Goal: Information Seeking & Learning: Compare options

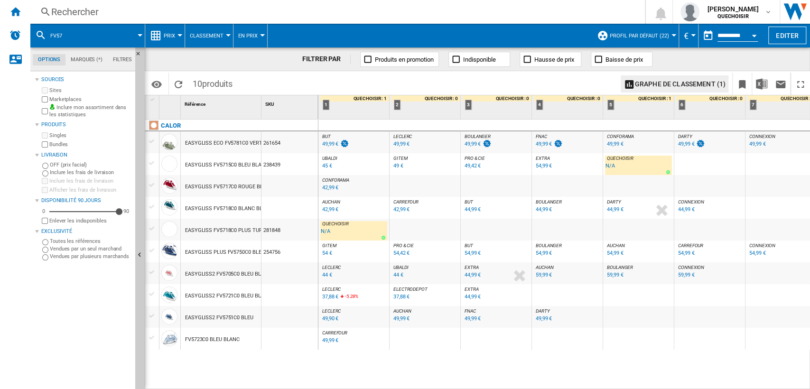
click at [240, 10] on div "Rechercher" at bounding box center [335, 11] width 569 height 13
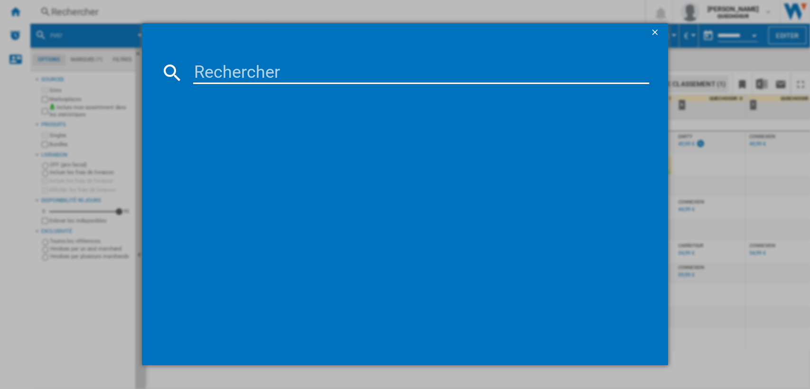
click at [262, 78] on input at bounding box center [421, 72] width 456 height 23
paste input "273262"
type input "273262"
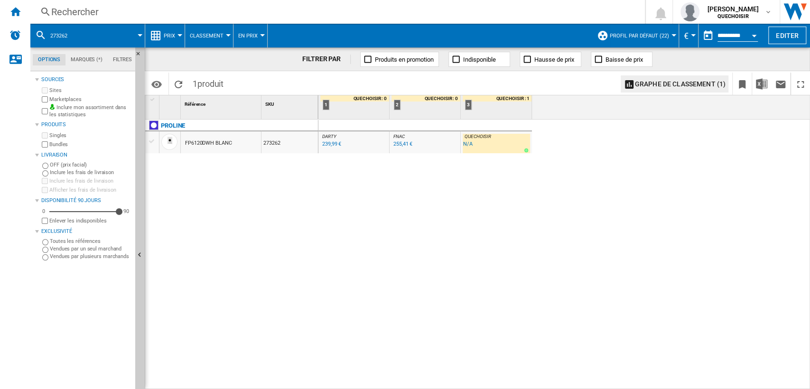
drag, startPoint x: 795, startPoint y: 183, endPoint x: 783, endPoint y: 181, distance: 11.9
click at [795, 183] on div "DARTY : FR DARTY -1.0 % 239,99 € % N/A DARTY : FR DARTY FNAC : FNAC -1.0 % 255,…" at bounding box center [564, 255] width 492 height 270
click at [202, 12] on div "Rechercher" at bounding box center [335, 11] width 569 height 13
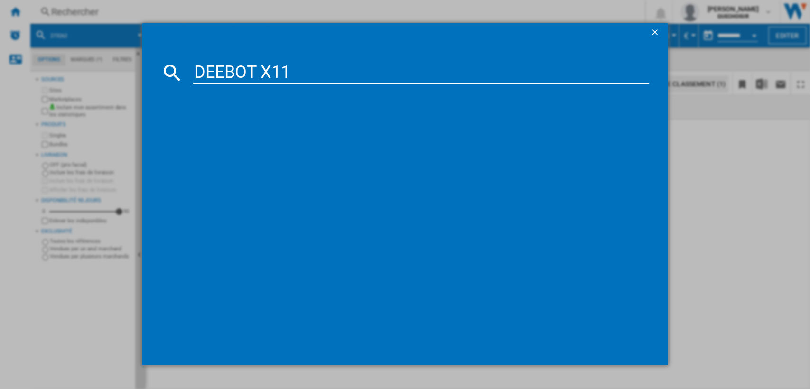
type input "DEEBOT X11"
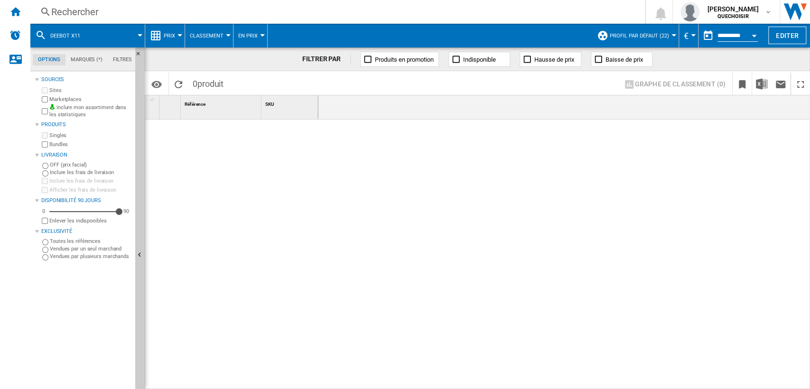
click at [181, 14] on div "Rechercher" at bounding box center [335, 11] width 569 height 13
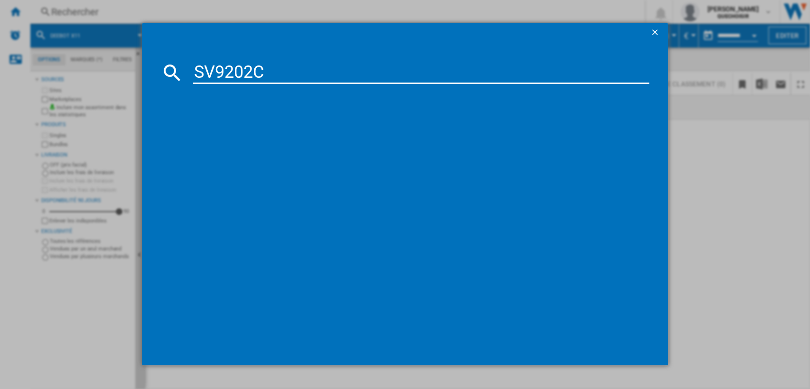
type input "SV9202"
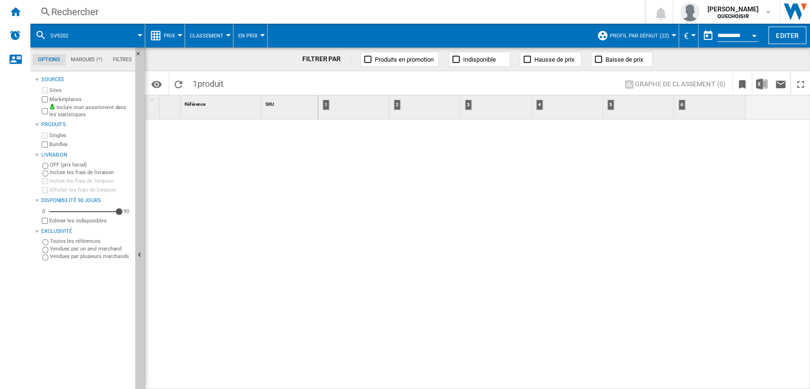
click at [240, 20] on div "Rechercher Rechercher 0 [PERSON_NAME] QUECHOISIR QUECHOISIR Mes paramètres Se d…" at bounding box center [419, 12] width 779 height 24
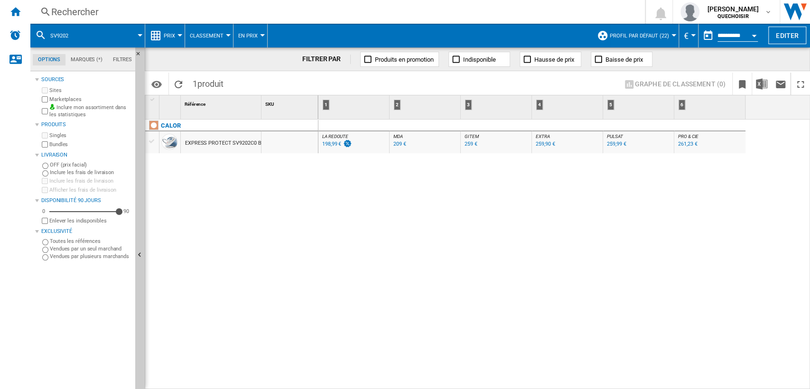
click at [249, 15] on div "Rechercher" at bounding box center [335, 11] width 569 height 13
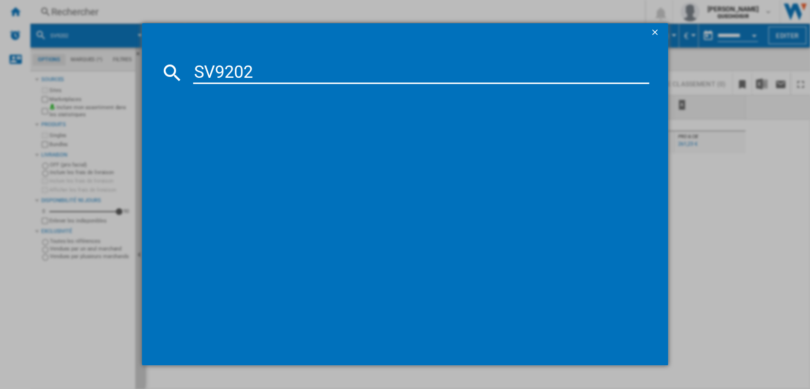
type input "SV920"
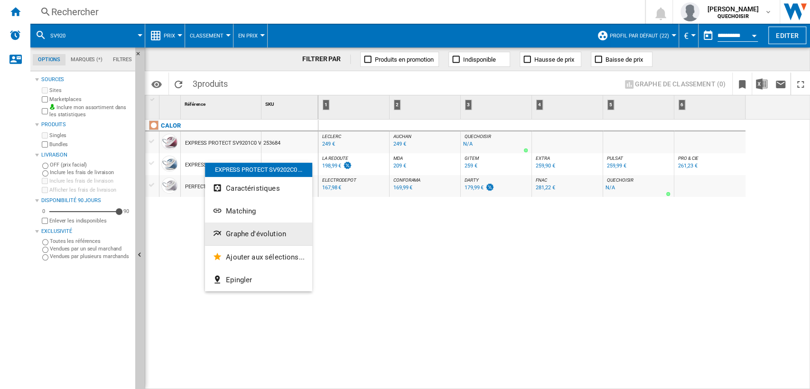
click at [239, 234] on span "Graphe d'évolution" at bounding box center [256, 234] width 60 height 9
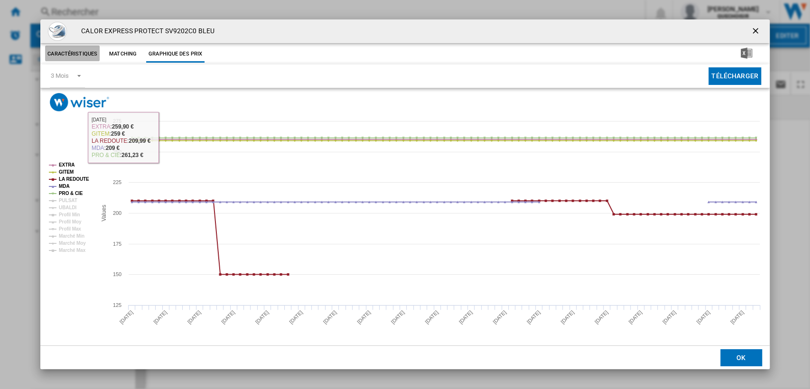
click at [89, 47] on button "Caractéristiques" at bounding box center [72, 54] width 55 height 17
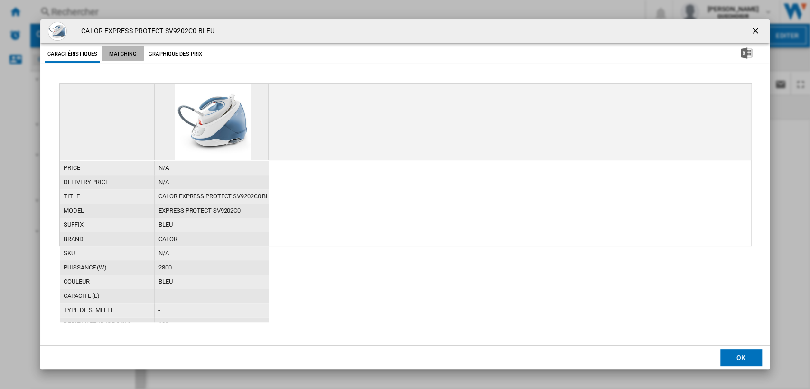
click at [140, 54] on button "Matching" at bounding box center [123, 54] width 42 height 17
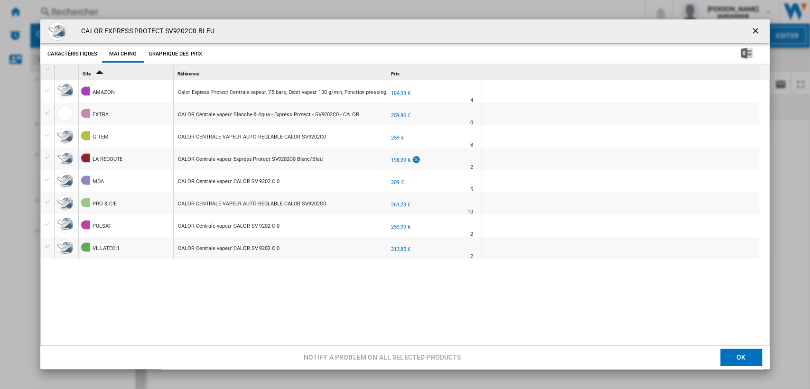
click at [751, 33] on ng-md-icon "getI18NText('BUTTONS.CLOSE_DIALOG')" at bounding box center [755, 31] width 11 height 11
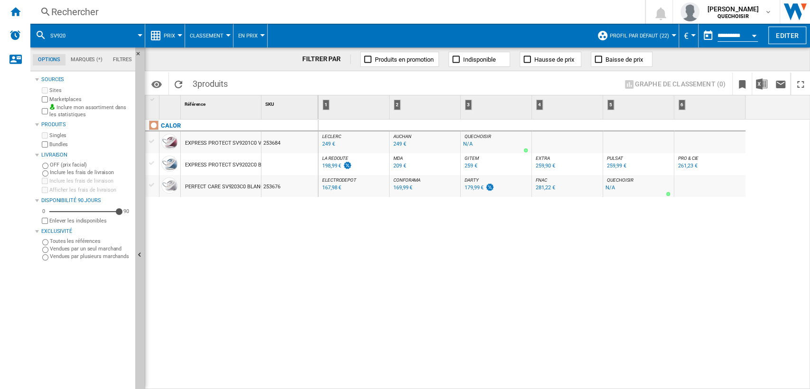
click at [243, 165] on div "EXPRESS PROTECT SV9202C0 BLEU" at bounding box center [227, 165] width 85 height 22
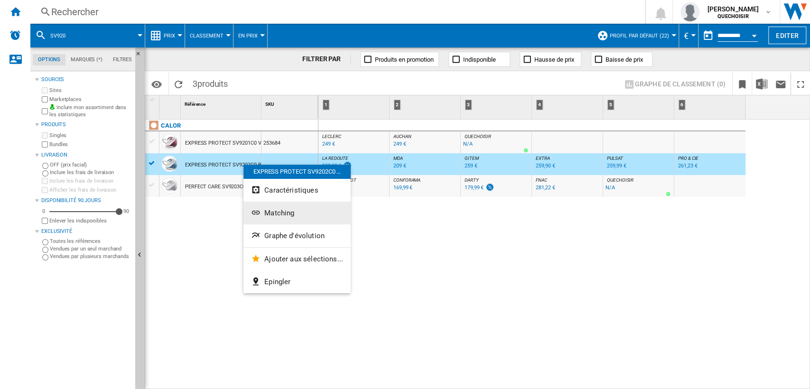
click at [268, 217] on button "Matching" at bounding box center [296, 213] width 107 height 23
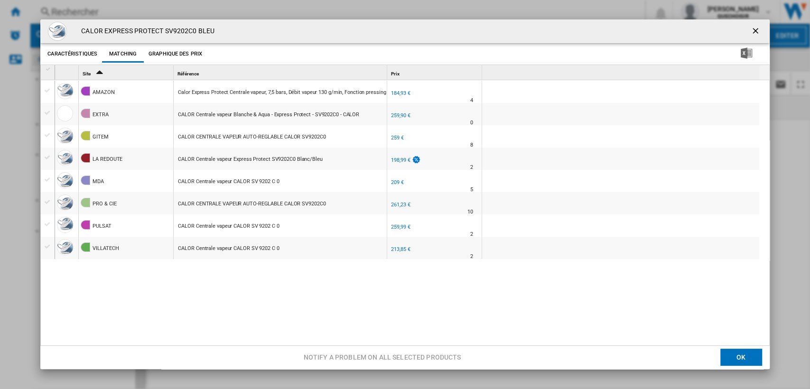
click at [750, 32] on ng-md-icon "getI18NText('BUTTONS.CLOSE_DIALOG')" at bounding box center [755, 31] width 11 height 11
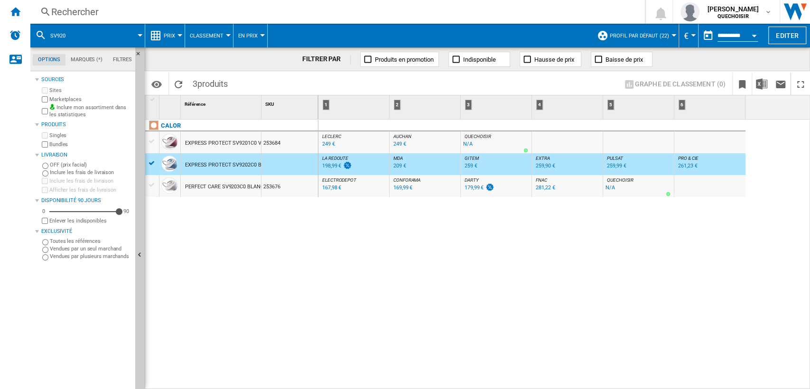
click at [230, 187] on div "PERFECT CARE SV9203C0 BLANC GRIS" at bounding box center [231, 187] width 92 height 22
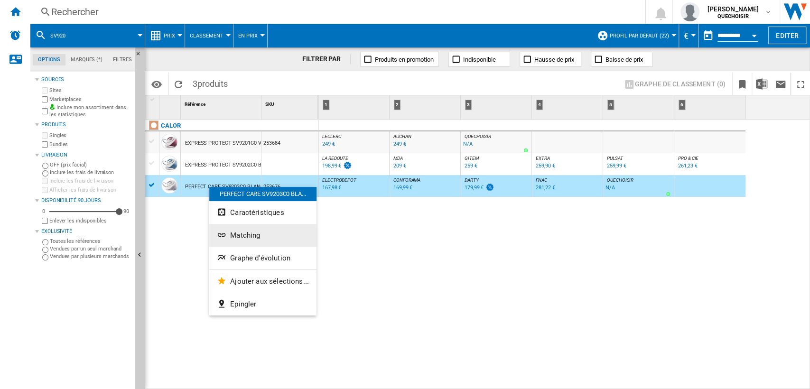
click at [249, 239] on span "Matching" at bounding box center [245, 235] width 30 height 9
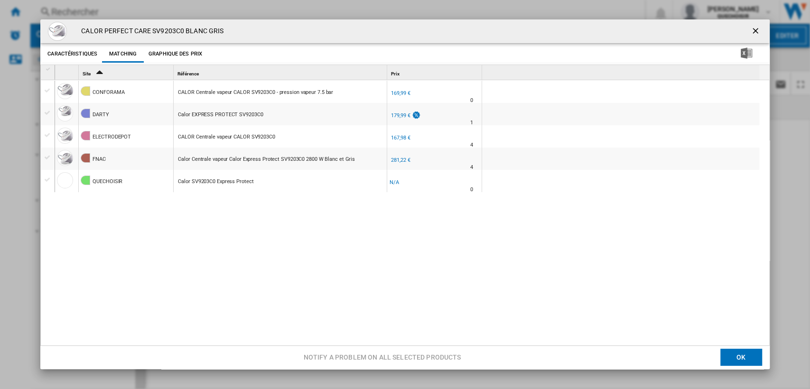
click at [750, 34] on ng-md-icon "getI18NText('BUTTONS.CLOSE_DIALOG')" at bounding box center [755, 31] width 11 height 11
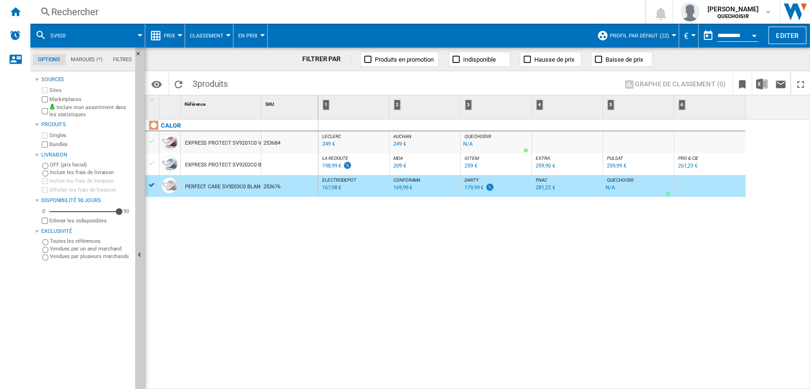
click at [239, 138] on div "EXPRESS PROTECT SV9201C0 VIOLET" at bounding box center [230, 143] width 90 height 22
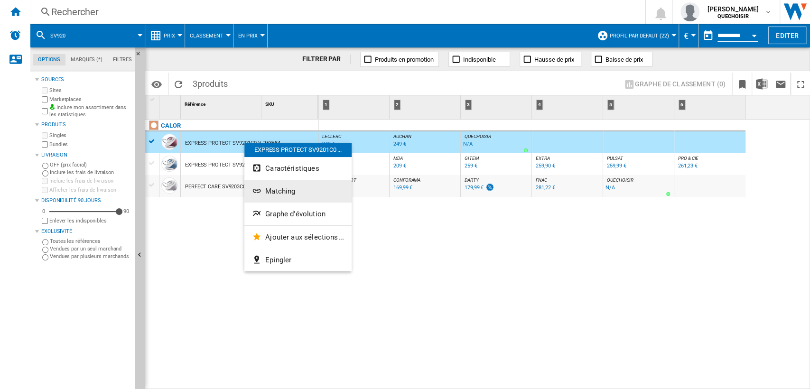
click at [267, 190] on span "Matching" at bounding box center [280, 191] width 30 height 9
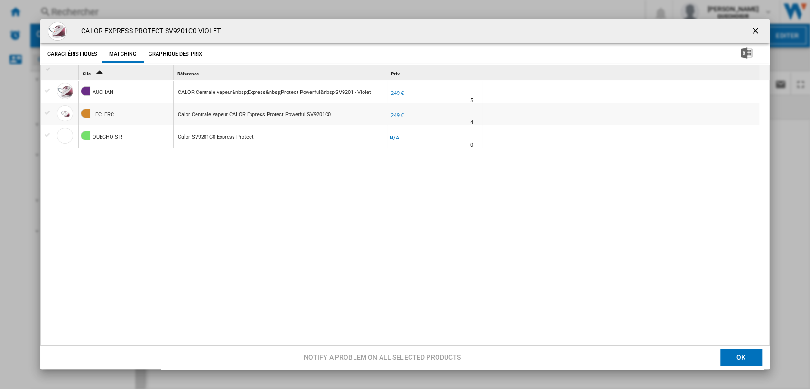
click at [751, 32] on ng-md-icon "getI18NText('BUTTONS.CLOSE_DIALOG')" at bounding box center [755, 31] width 11 height 11
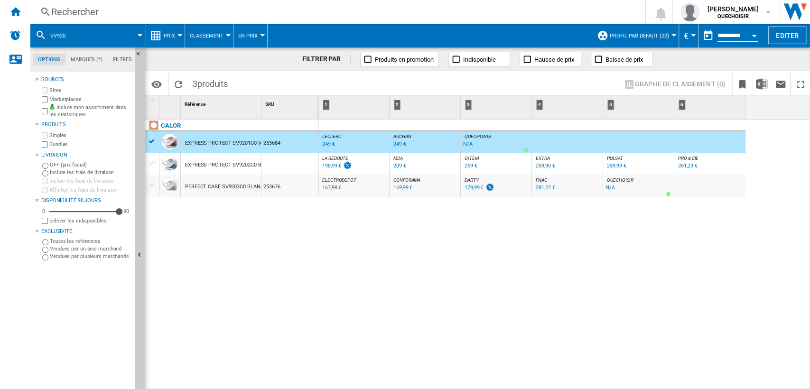
click at [291, 232] on div "CALOR EXPRESS PROTECT SV9201C0 VIOLET 253684 EXPRESS PROTECT SV9202C0 BLEU PERF…" at bounding box center [231, 252] width 173 height 265
click at [689, 165] on div "261,23 €" at bounding box center [687, 166] width 19 height 6
